Goal: Transaction & Acquisition: Purchase product/service

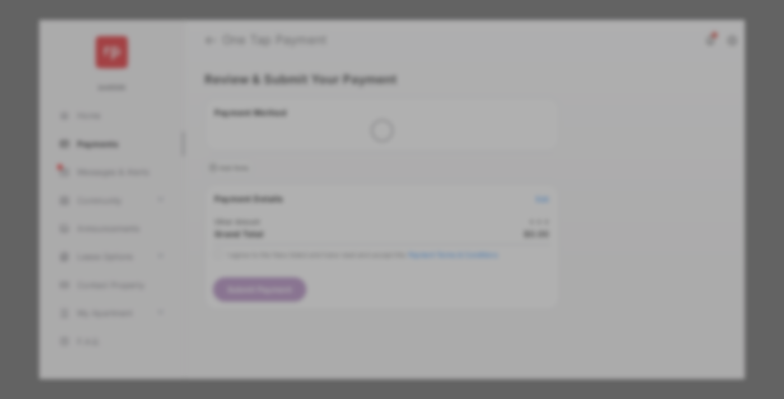
click at [371, 180] on div "Other Amount" at bounding box center [371, 189] width 181 height 19
type input "****"
click at [354, 282] on button "Save" at bounding box center [354, 295] width 56 height 27
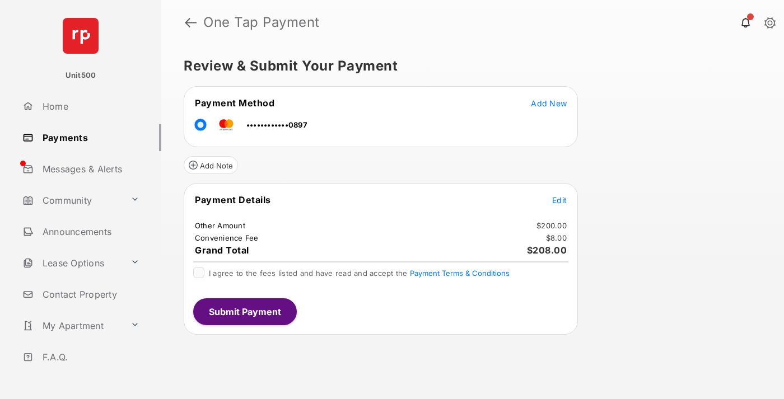
click at [559, 200] on span "Edit" at bounding box center [559, 200] width 15 height 10
click at [244, 311] on button "Submit Payment" at bounding box center [245, 311] width 104 height 27
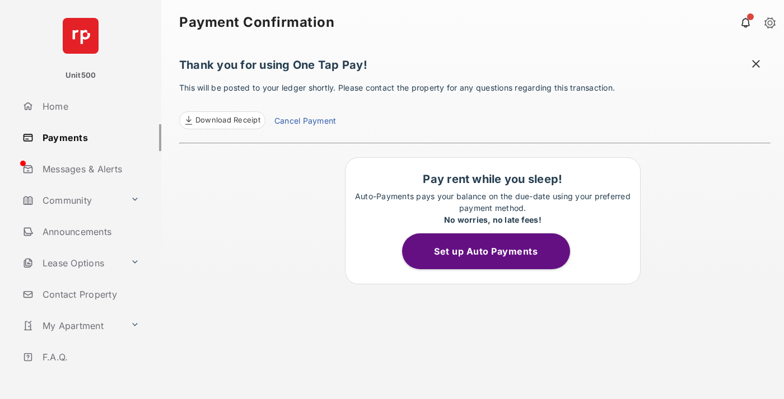
click at [756, 65] on span at bounding box center [755, 65] width 11 height 14
